Goal: Entertainment & Leisure: Consume media (video, audio)

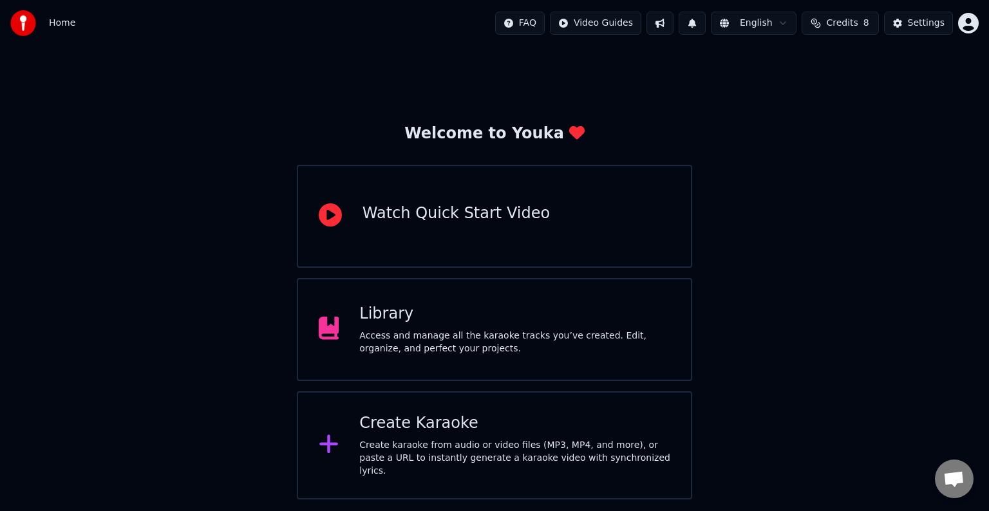
click at [364, 335] on div "Access and manage all the karaoke tracks you’ve created. Edit, organize, and pe…" at bounding box center [514, 343] width 311 height 26
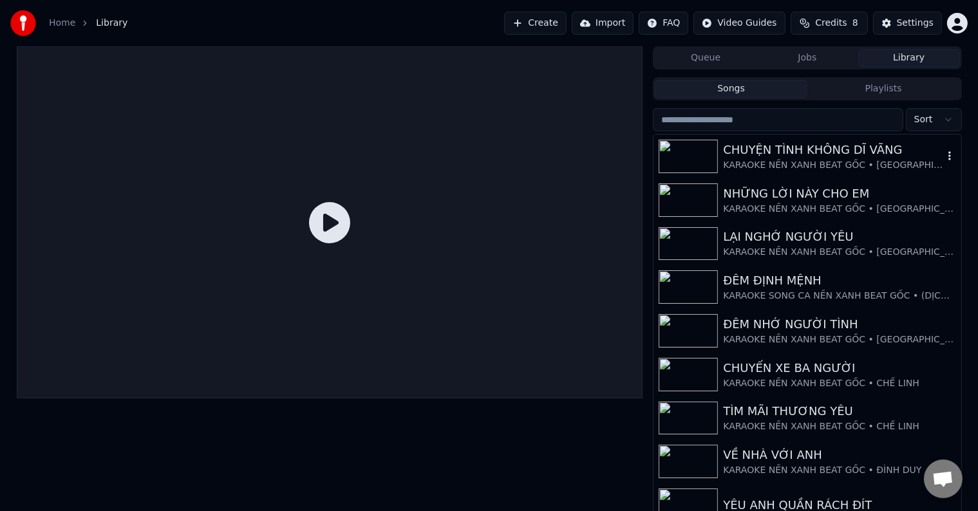
click at [799, 161] on div "KARAOKE NỀN XANH BEAT GỐC • [GEOGRAPHIC_DATA]" at bounding box center [832, 165] width 219 height 13
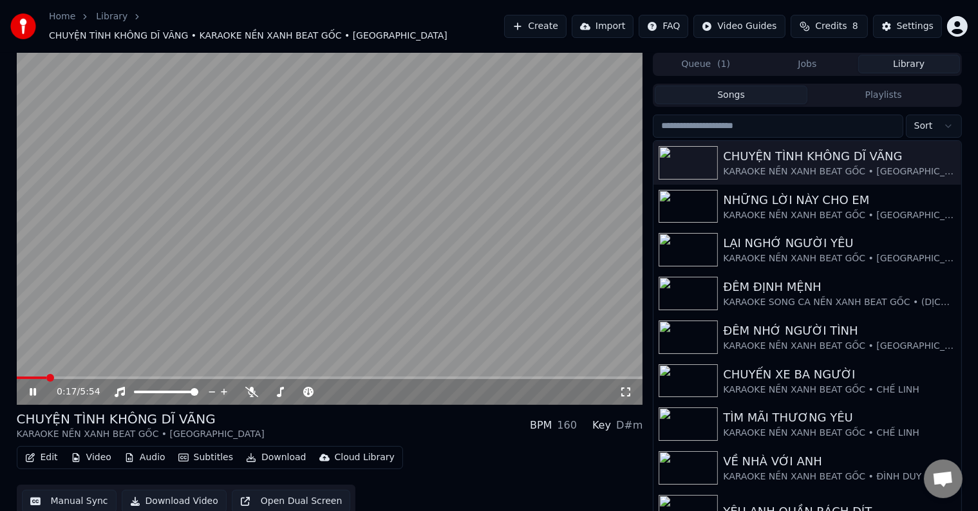
click at [46, 377] on span at bounding box center [330, 378] width 626 height 3
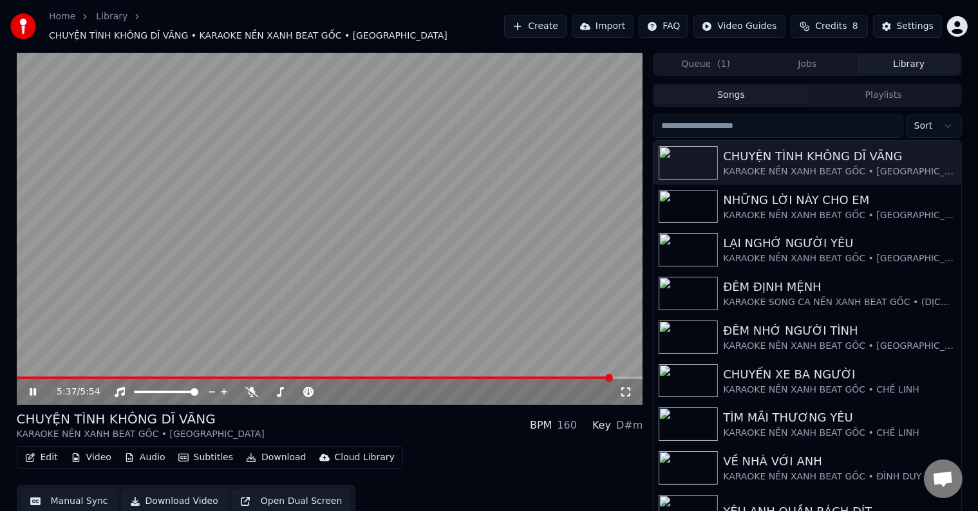
click at [31, 389] on icon at bounding box center [33, 392] width 6 height 8
click at [31, 389] on icon at bounding box center [33, 391] width 8 height 9
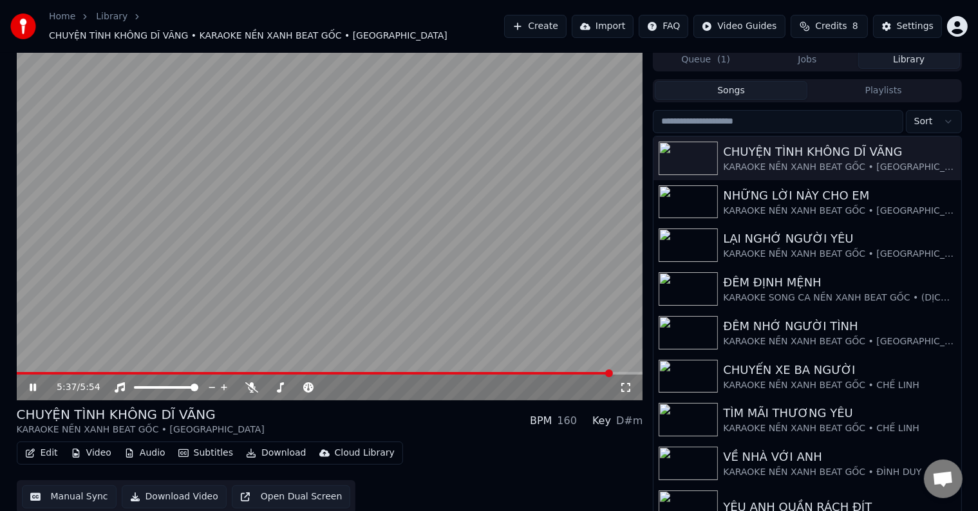
scroll to position [6, 0]
click at [70, 363] on video at bounding box center [330, 223] width 626 height 352
click at [68, 371] on span at bounding box center [315, 372] width 596 height 3
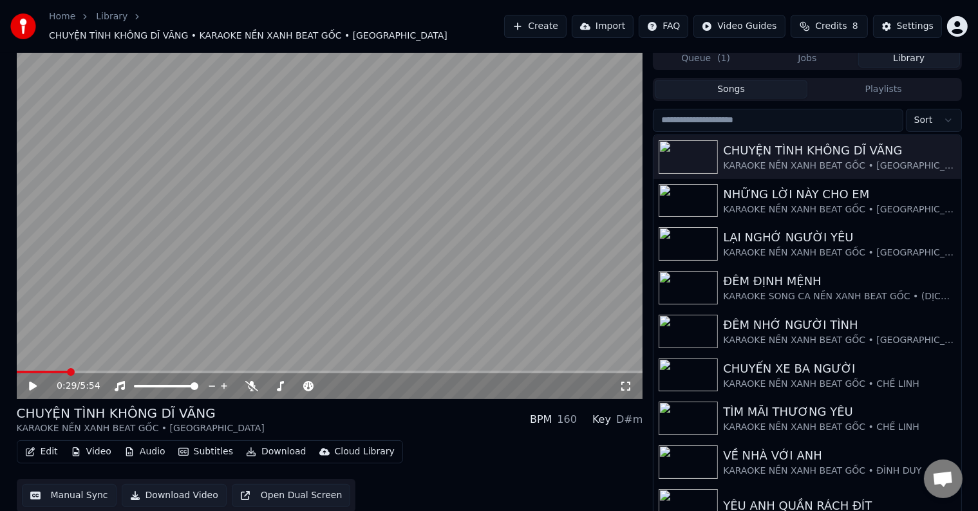
click at [28, 381] on icon at bounding box center [42, 386] width 30 height 10
click at [44, 362] on video at bounding box center [330, 223] width 626 height 352
click at [27, 368] on span at bounding box center [31, 372] width 8 height 8
click at [30, 381] on icon at bounding box center [42, 386] width 30 height 10
click at [17, 368] on span at bounding box center [21, 372] width 8 height 8
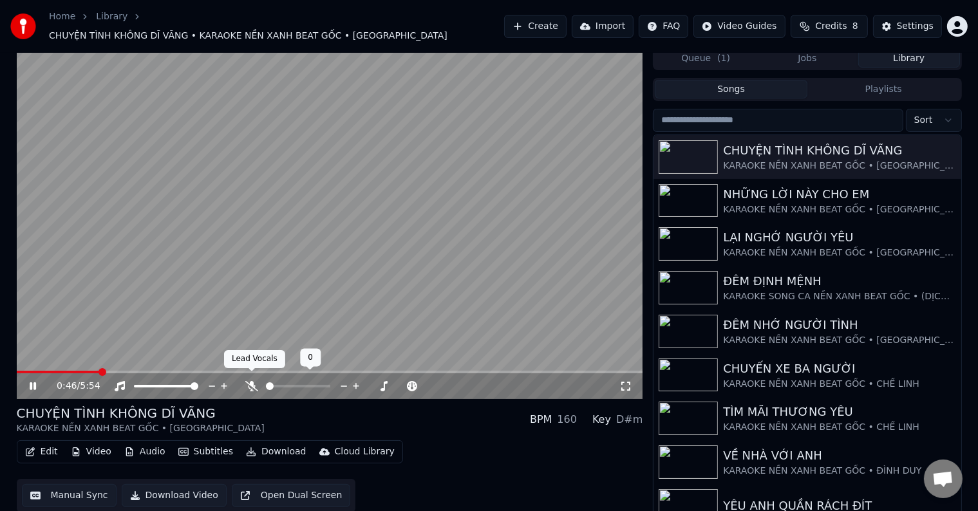
click at [252, 381] on icon at bounding box center [251, 386] width 13 height 10
click at [249, 381] on icon at bounding box center [251, 386] width 13 height 10
